Goal: Check status: Check status

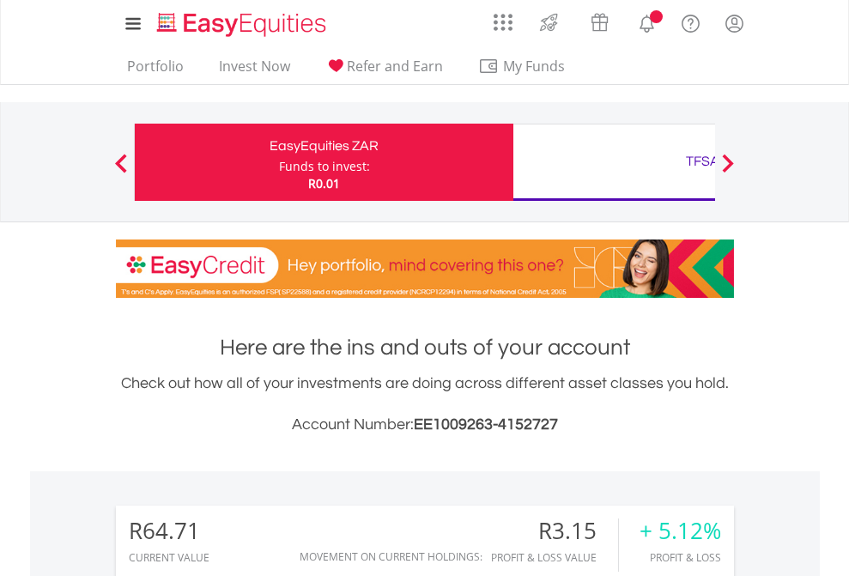
scroll to position [165, 270]
click at [279, 162] on div "Funds to invest:" at bounding box center [324, 166] width 91 height 17
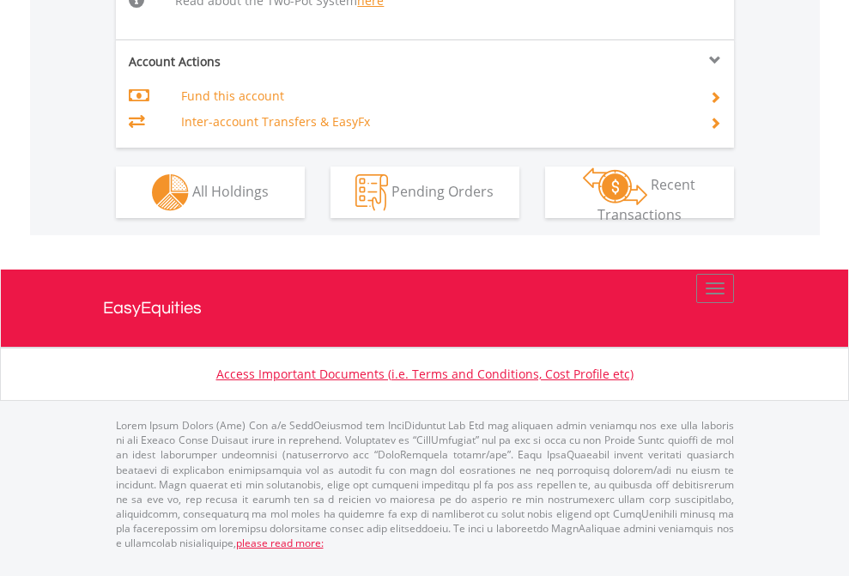
scroll to position [1746, 0]
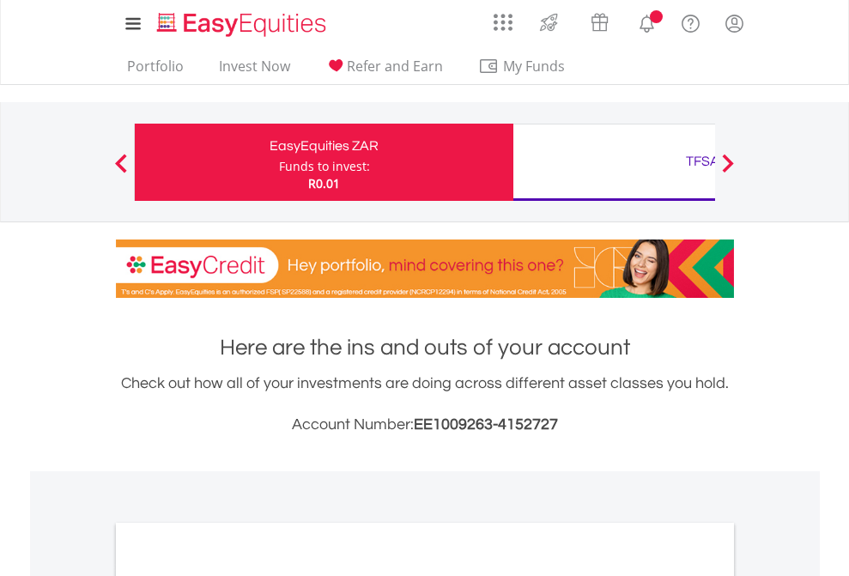
scroll to position [1032, 0]
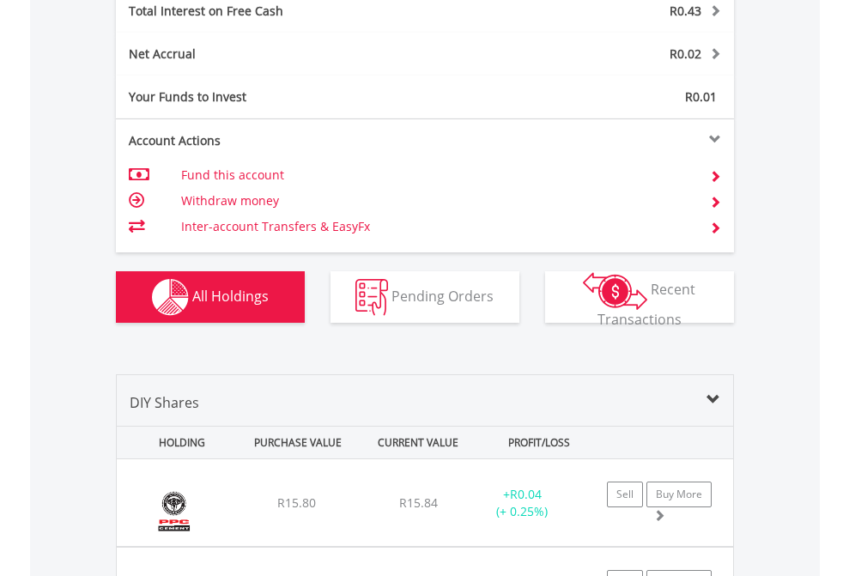
scroll to position [1978, 0]
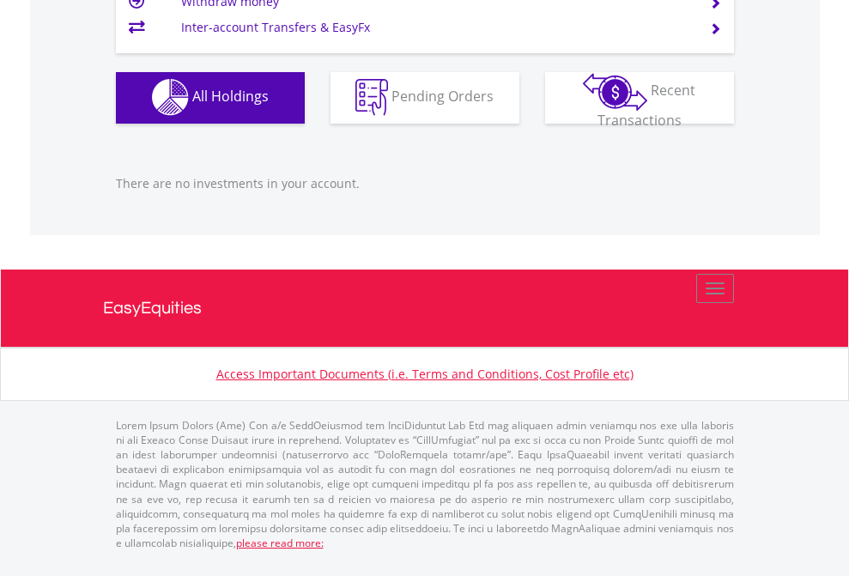
scroll to position [165, 270]
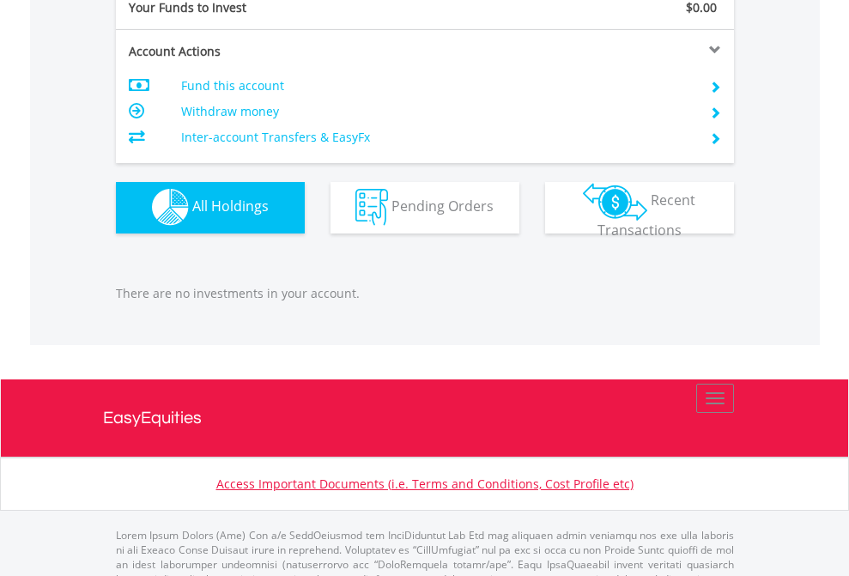
scroll to position [1700, 0]
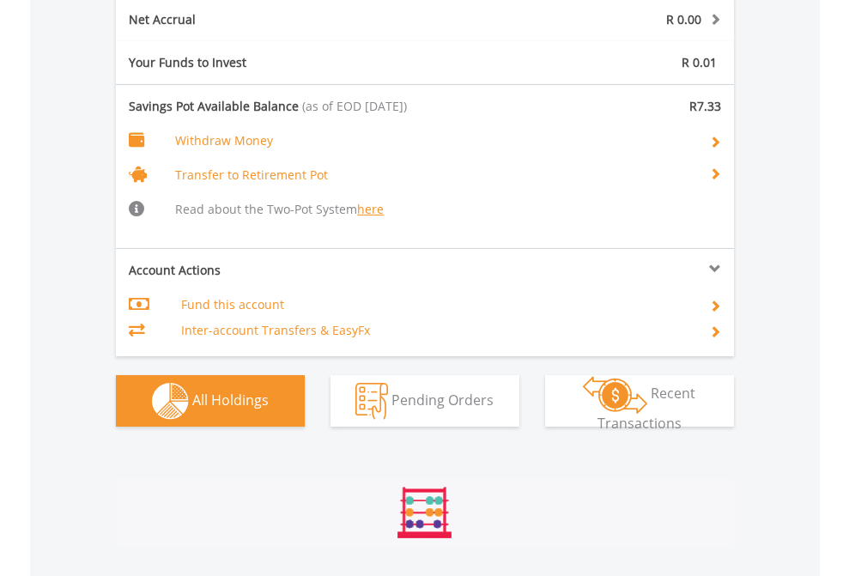
scroll to position [2044, 0]
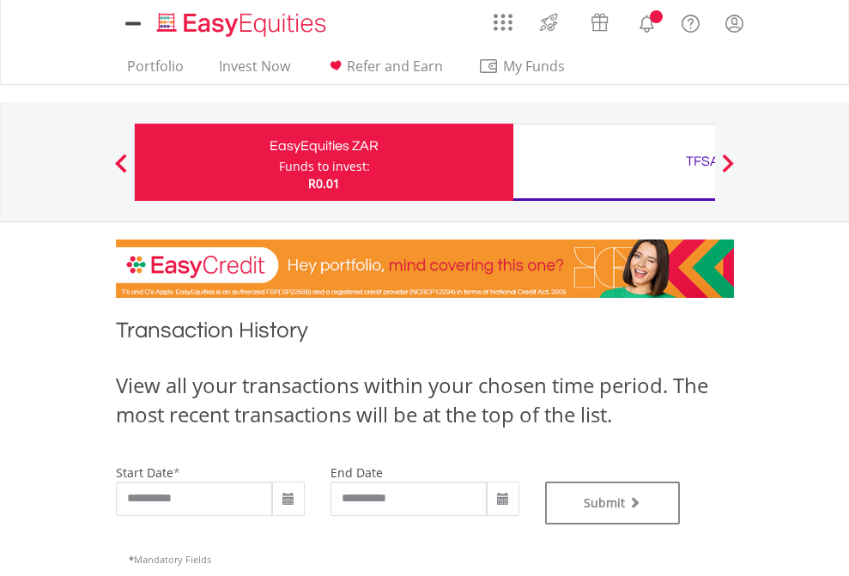
type input "**********"
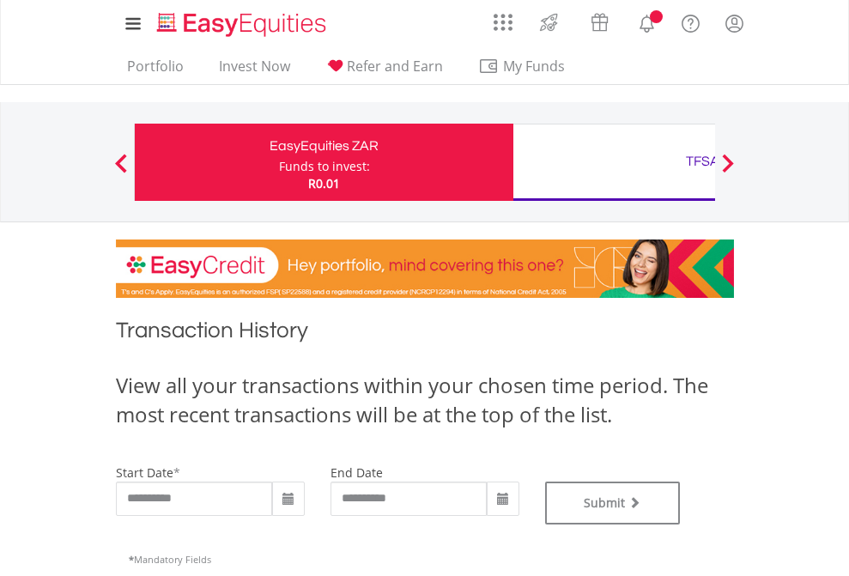
click at [614, 162] on div "TFSA" at bounding box center [703, 161] width 358 height 24
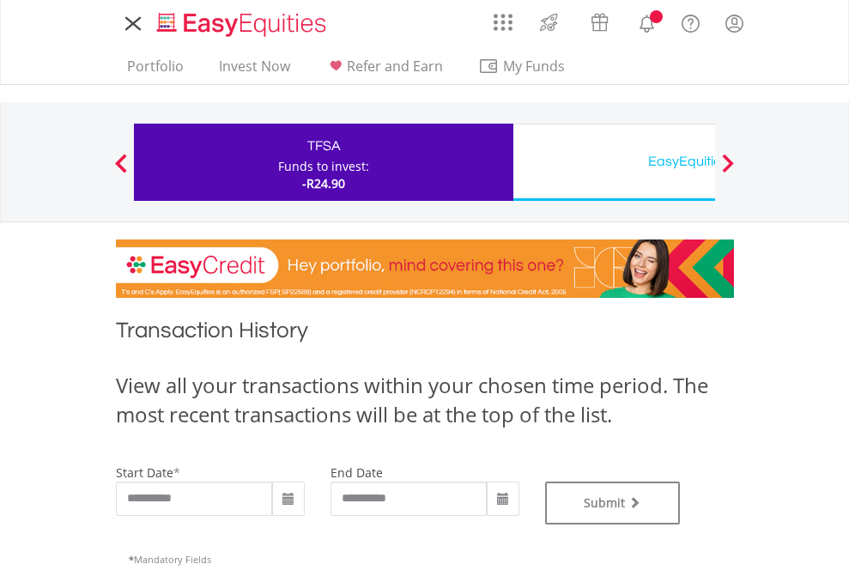
type input "**********"
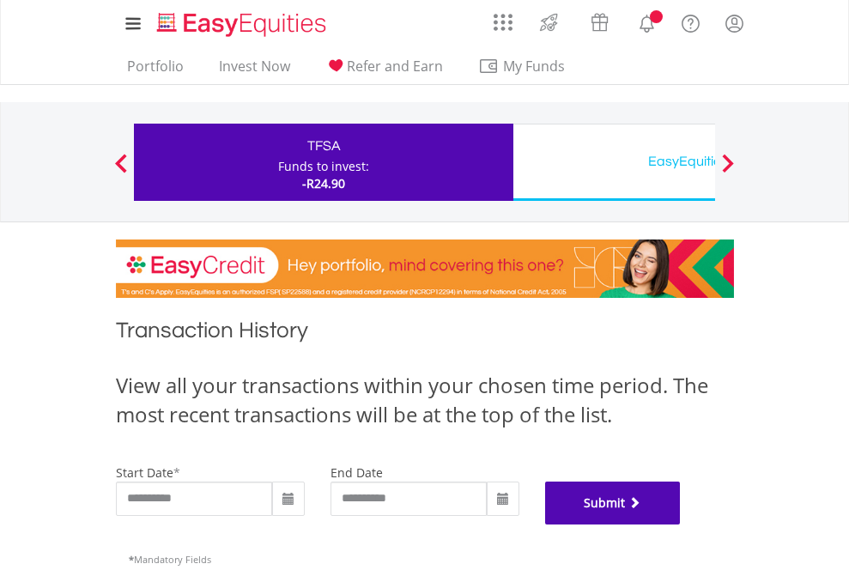
click at [681, 525] on button "Submit" at bounding box center [613, 503] width 136 height 43
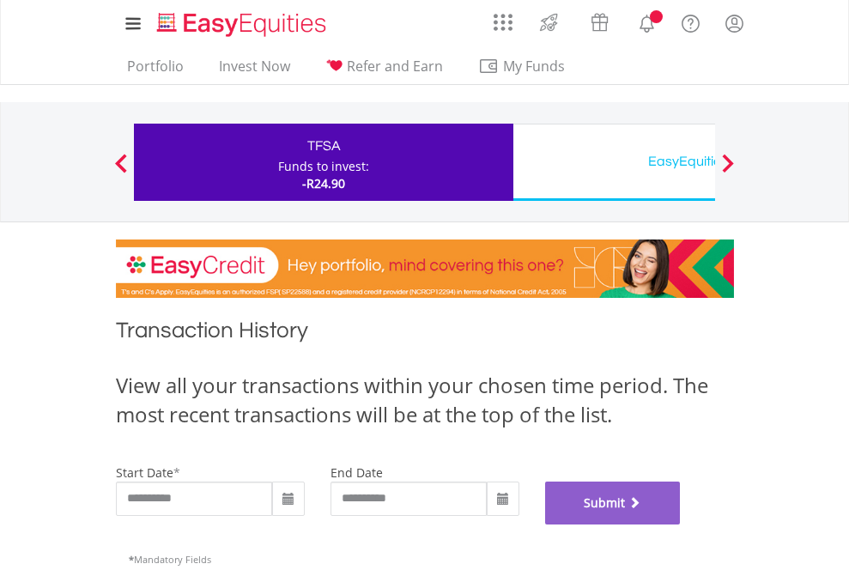
scroll to position [696, 0]
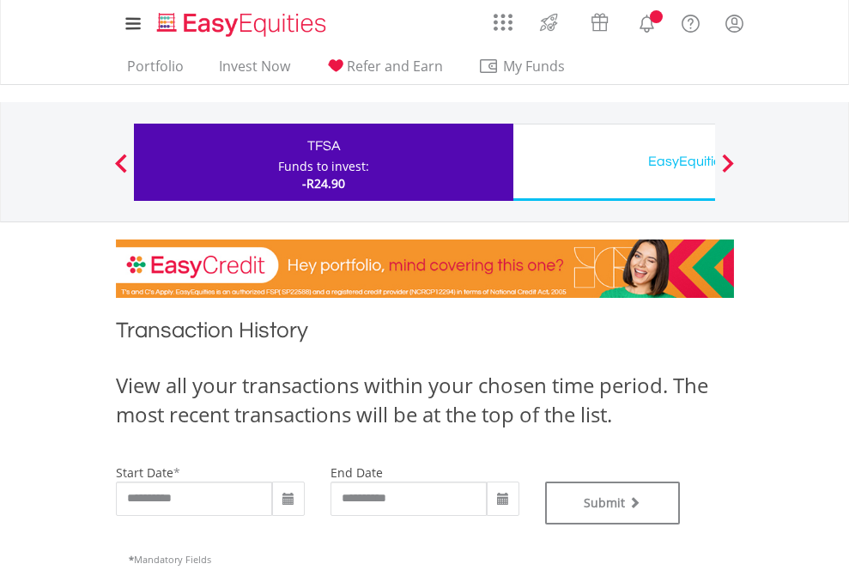
click at [614, 162] on div "EasyEquities USD" at bounding box center [703, 161] width 358 height 24
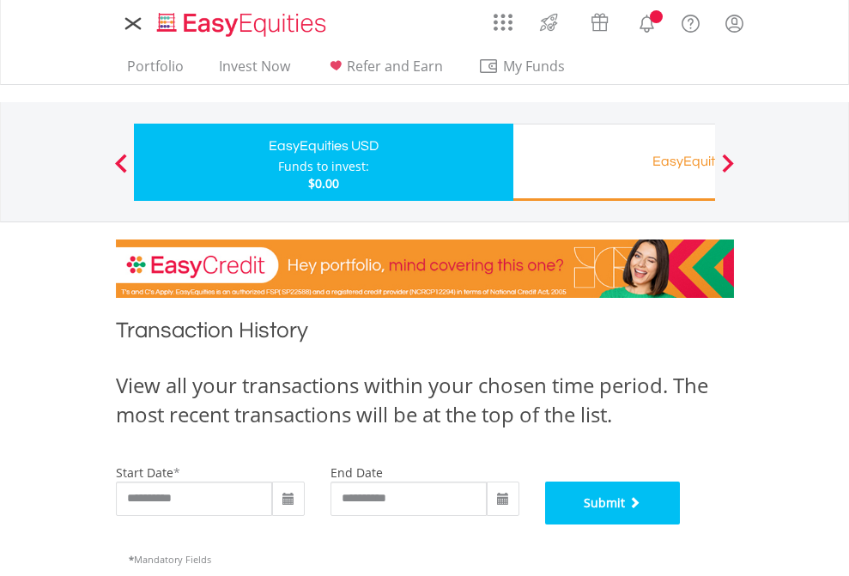
click at [681, 525] on button "Submit" at bounding box center [613, 503] width 136 height 43
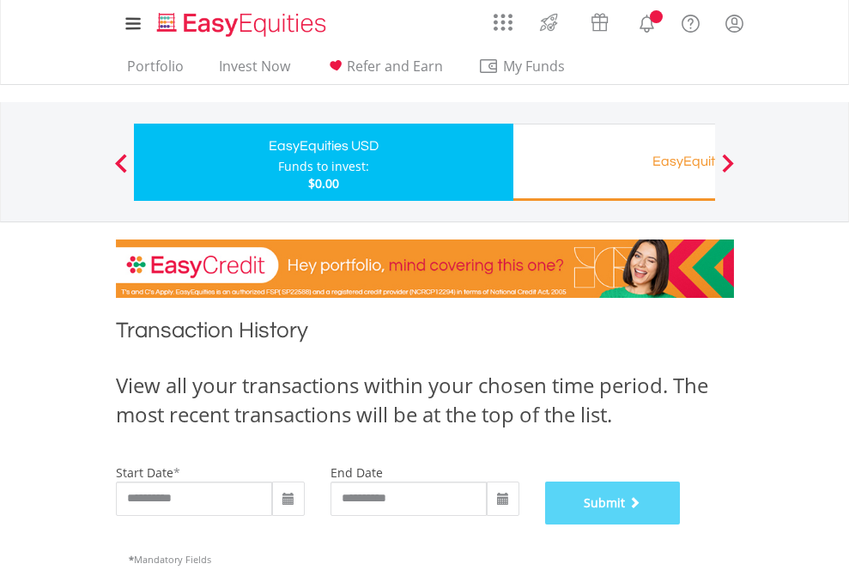
scroll to position [696, 0]
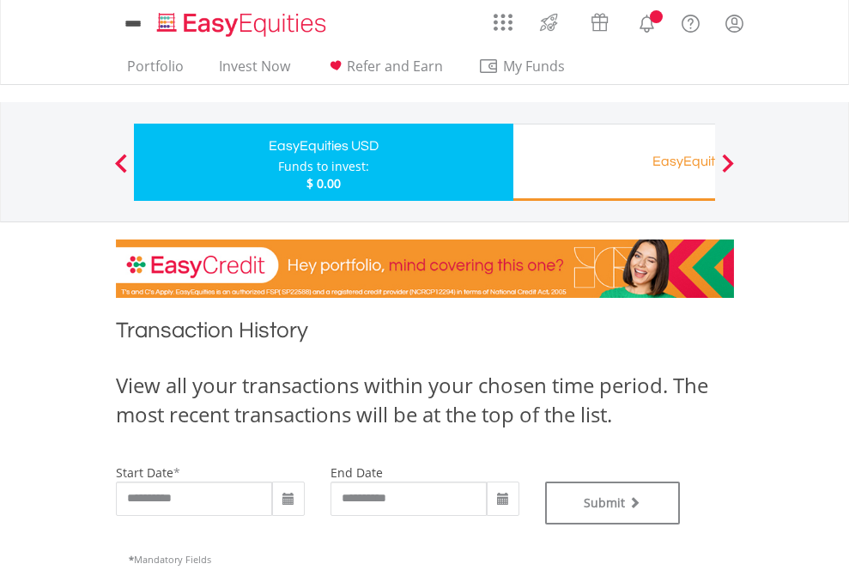
click at [614, 162] on div "EasyEquities RA" at bounding box center [703, 161] width 358 height 24
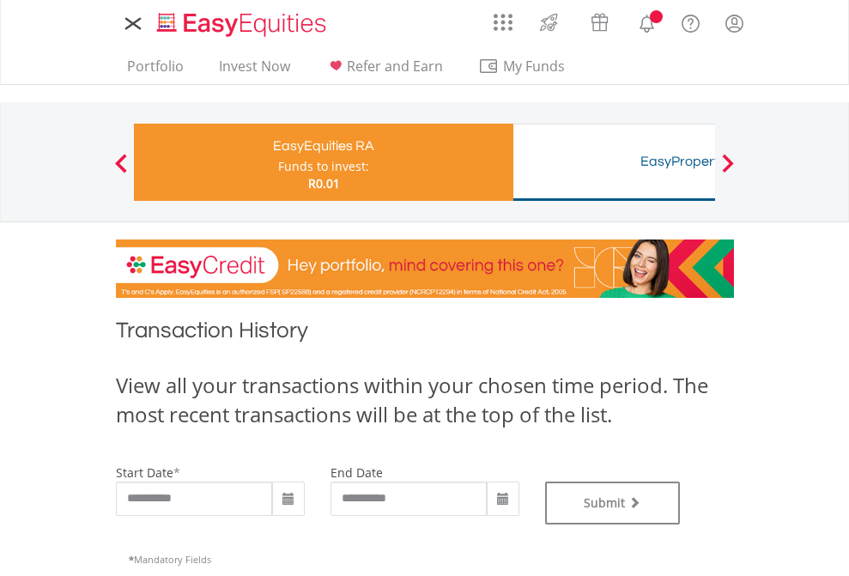
type input "**********"
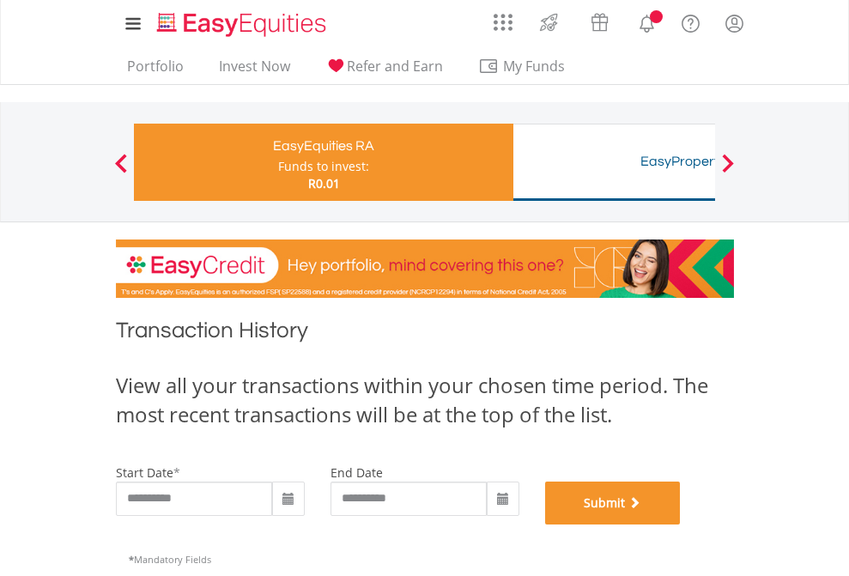
click at [681, 525] on button "Submit" at bounding box center [613, 503] width 136 height 43
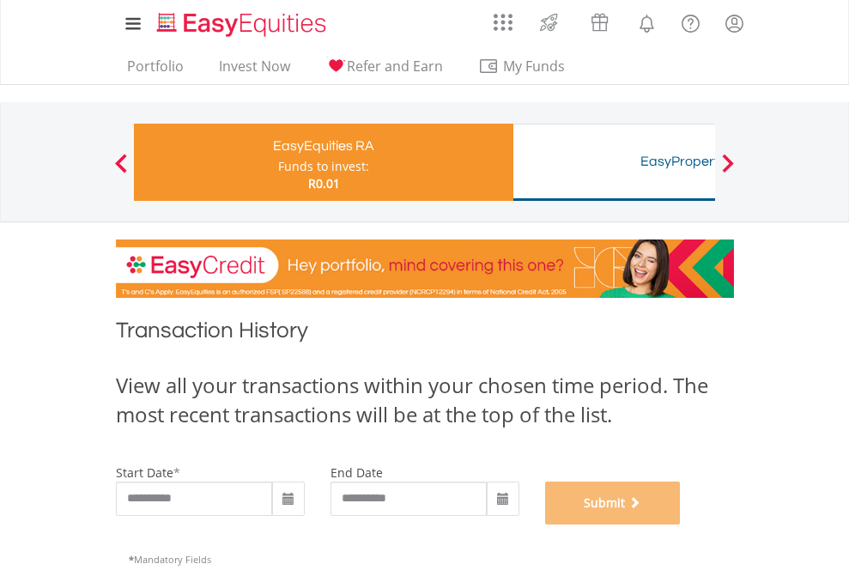
scroll to position [696, 0]
